Goal: Check status

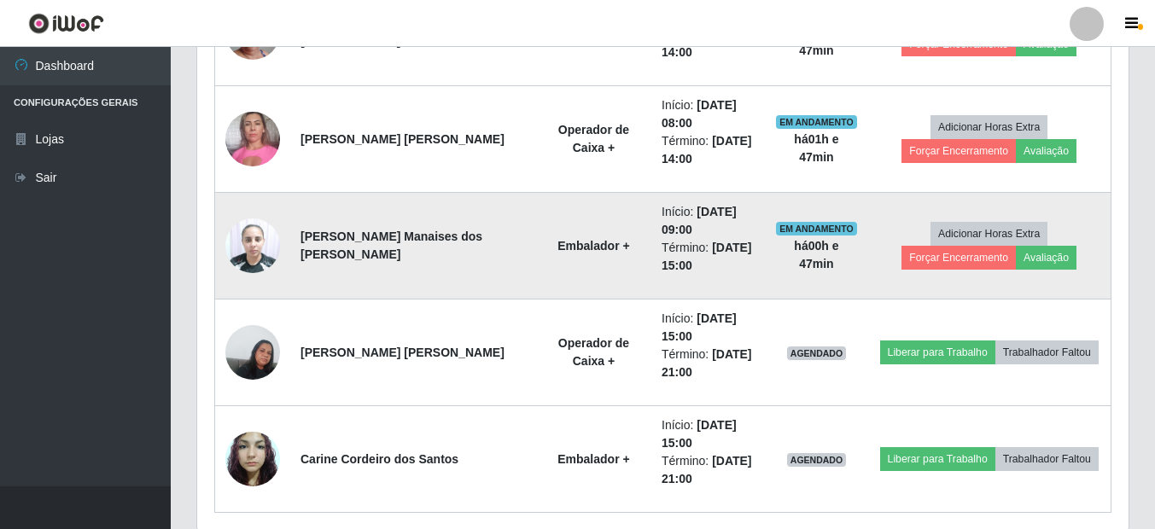
scroll to position [829, 0]
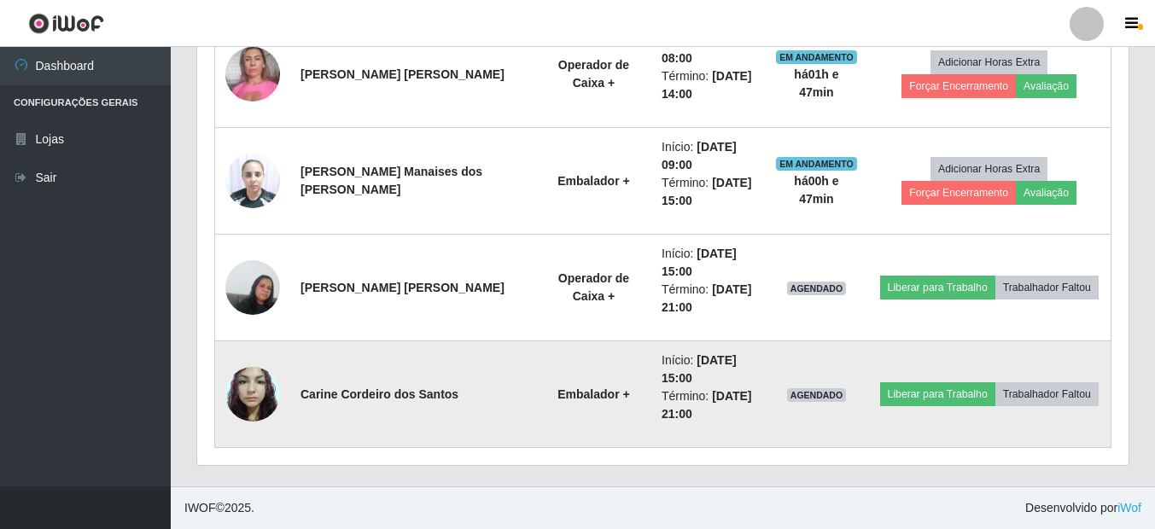
click at [246, 377] on img at bounding box center [252, 394] width 55 height 73
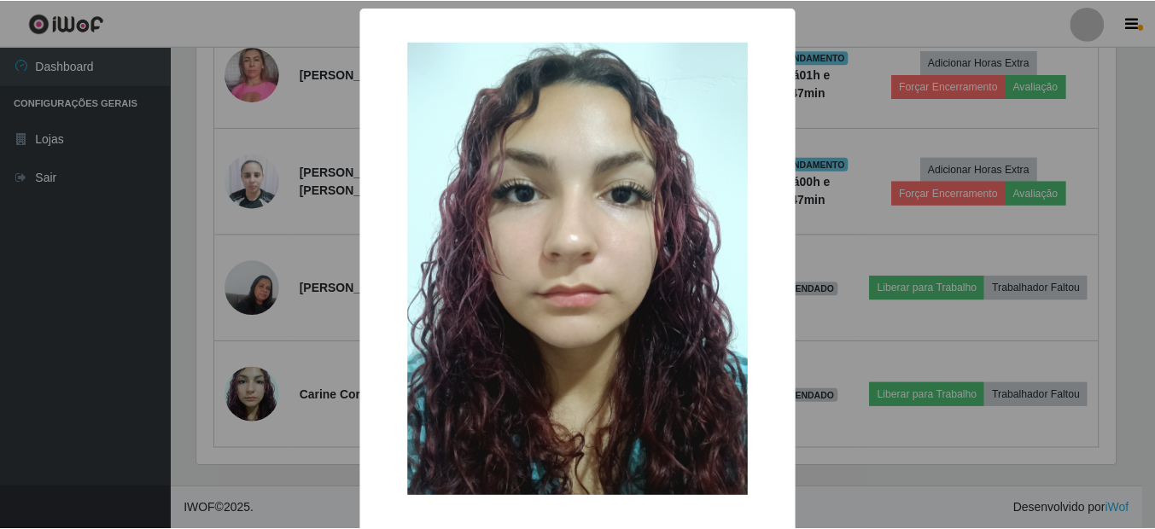
scroll to position [74, 0]
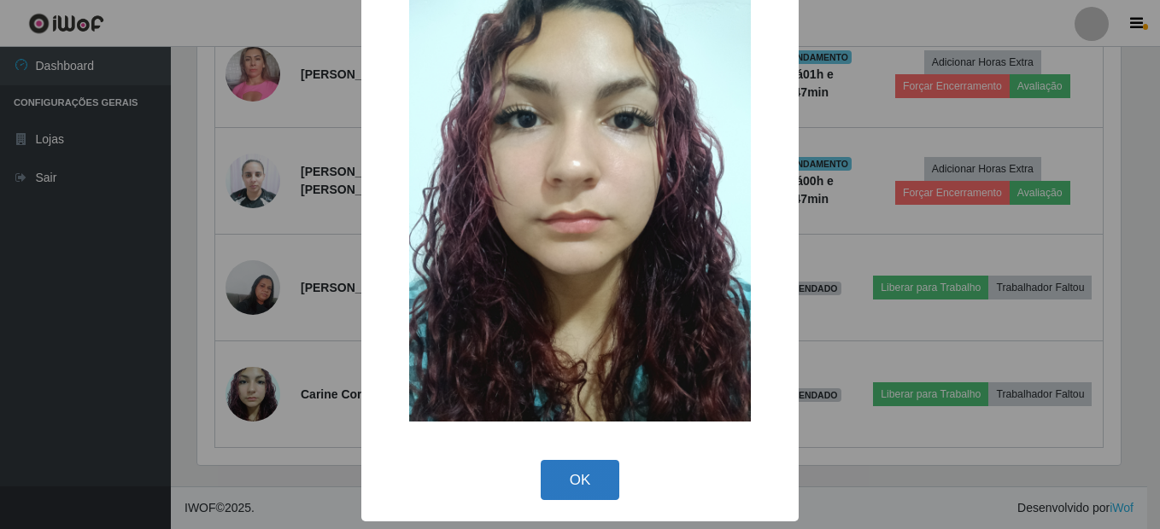
click at [591, 475] on button "OK" at bounding box center [580, 480] width 79 height 40
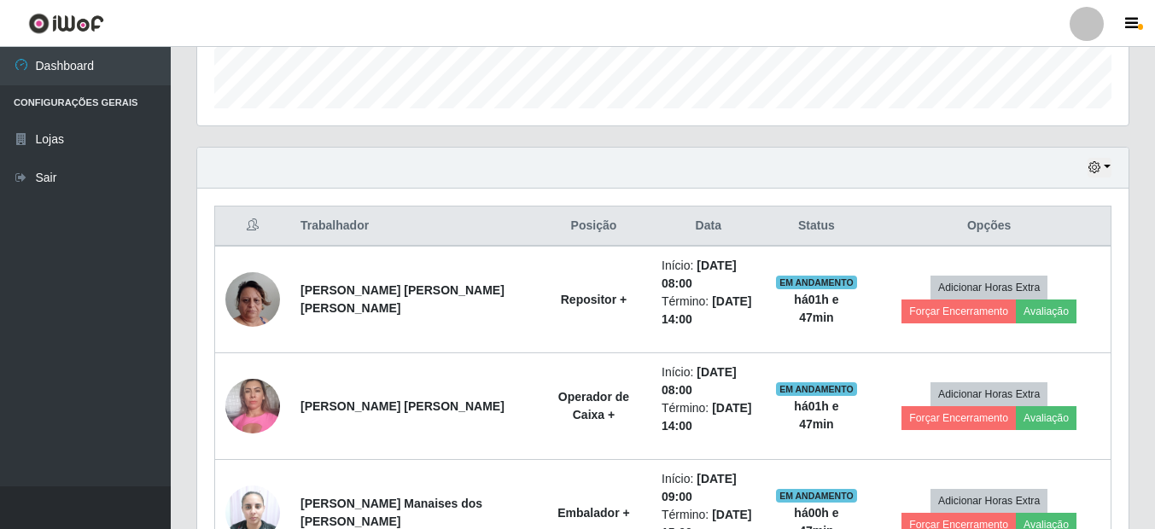
scroll to position [488, 0]
